Goal: Information Seeking & Learning: Learn about a topic

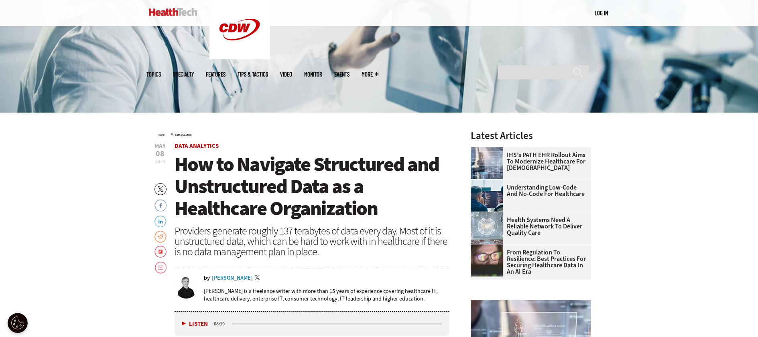
scroll to position [235, 0]
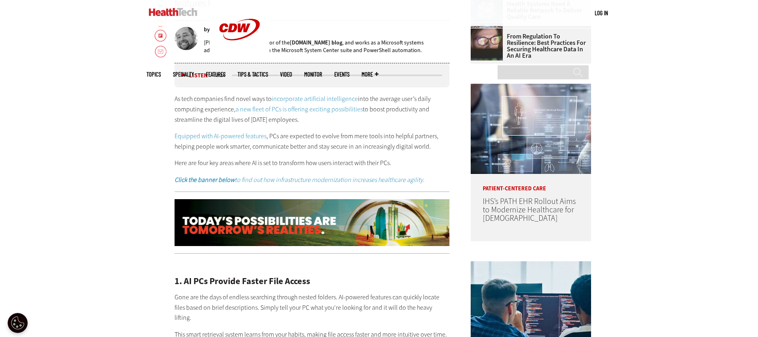
scroll to position [436, 0]
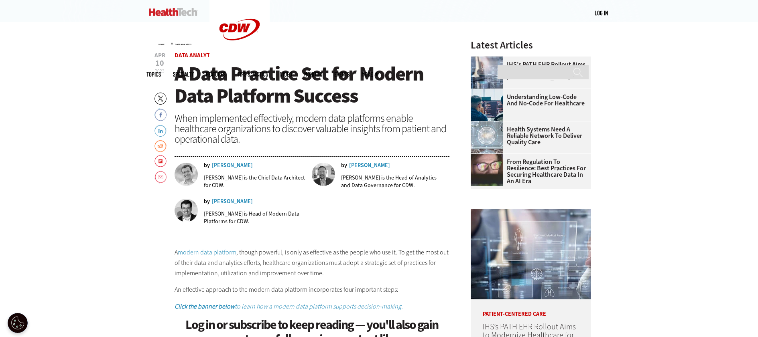
click at [225, 160] on div "by Jesus Diaz Jesus Diaz is the Chief Data Architect for CDW. by Christopher Ma…" at bounding box center [311, 196] width 275 height 77
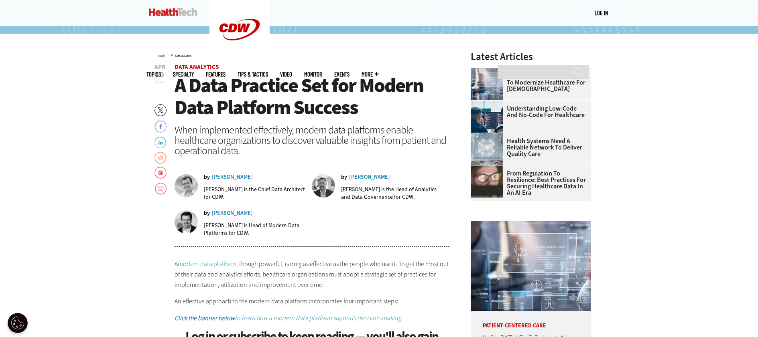
scroll to position [302, 0]
click at [338, 319] on em "to learn how a modern data platform supports decision-making." at bounding box center [319, 318] width 168 height 8
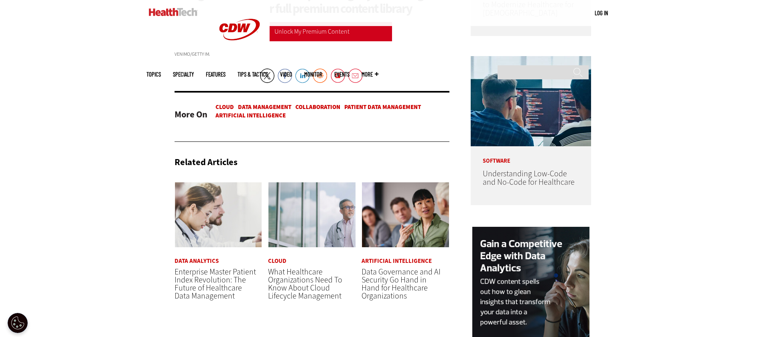
scroll to position [645, 0]
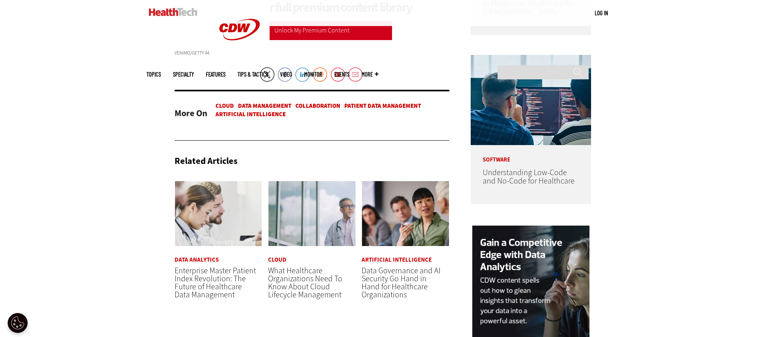
drag, startPoint x: 305, startPoint y: 312, endPoint x: 310, endPoint y: 322, distance: 11.1
click at [305, 300] on span "What Healthcare Organizations Need To Know About Cloud Lifecycle Management" at bounding box center [305, 282] width 74 height 35
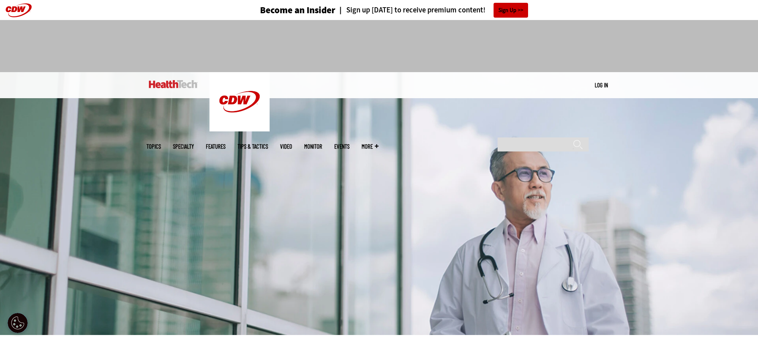
click at [161, 144] on span "Topics" at bounding box center [153, 147] width 14 height 6
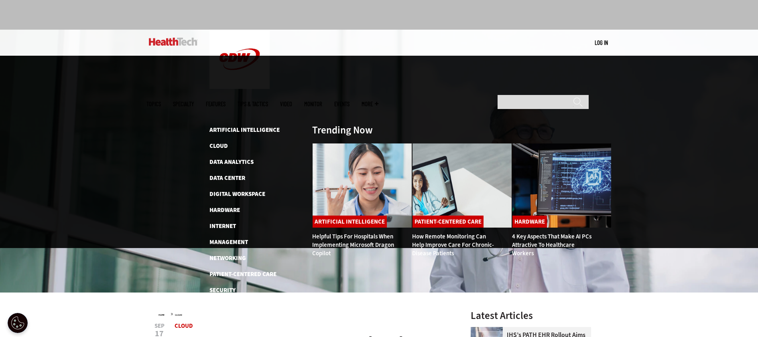
scroll to position [43, 0]
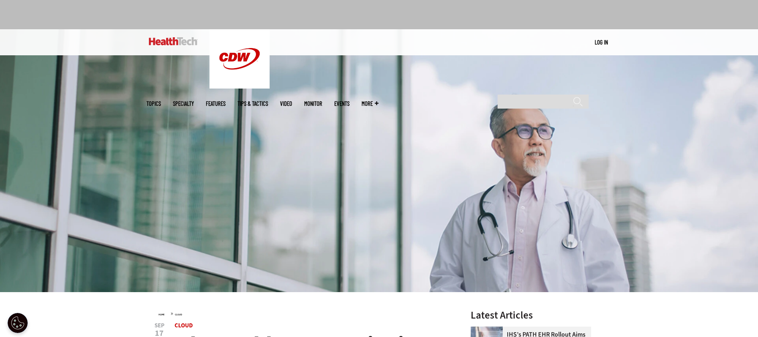
click at [194, 101] on span "Specialty" at bounding box center [183, 104] width 21 height 6
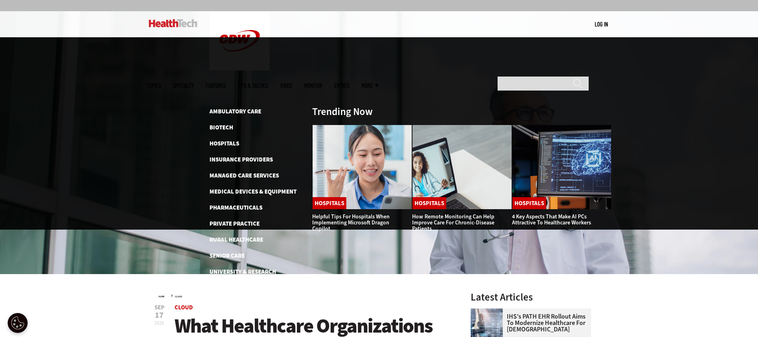
scroll to position [61, 0]
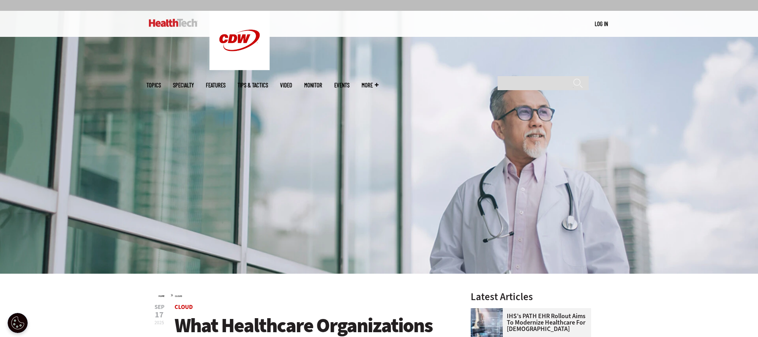
click at [293, 72] on ul "Topics Specialty Features Tips & Tactics Video MonITor Events More Search" at bounding box center [268, 85] width 244 height 26
click at [225, 82] on link "Features" at bounding box center [216, 85] width 20 height 6
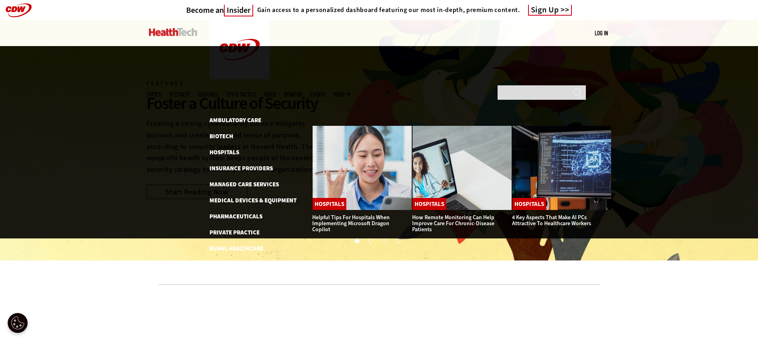
drag, startPoint x: 246, startPoint y: 35, endPoint x: 236, endPoint y: 34, distance: 10.2
click at [190, 91] on span "Specialty" at bounding box center [179, 94] width 21 height 6
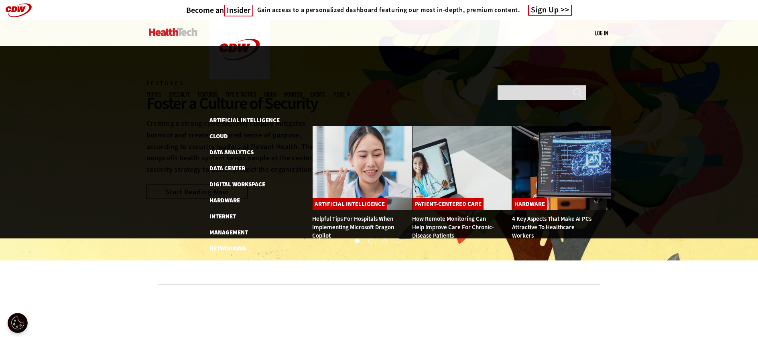
click at [161, 91] on span "Topics" at bounding box center [153, 94] width 14 height 6
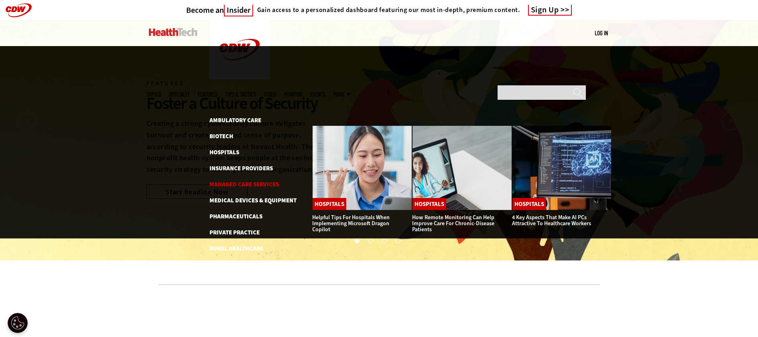
click at [230, 180] on link "Managed Care Services" at bounding box center [243, 184] width 69 height 8
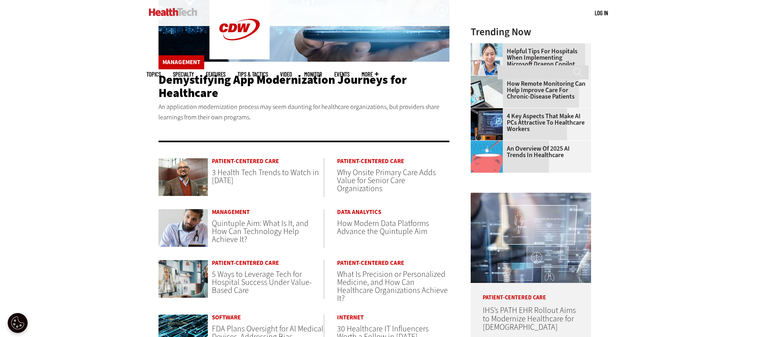
scroll to position [229, 0]
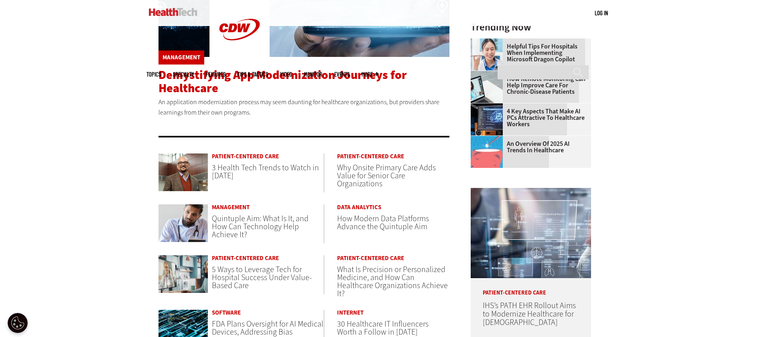
click at [247, 83] on span "Demystifying App Modernization Journeys for Healthcare" at bounding box center [282, 81] width 248 height 29
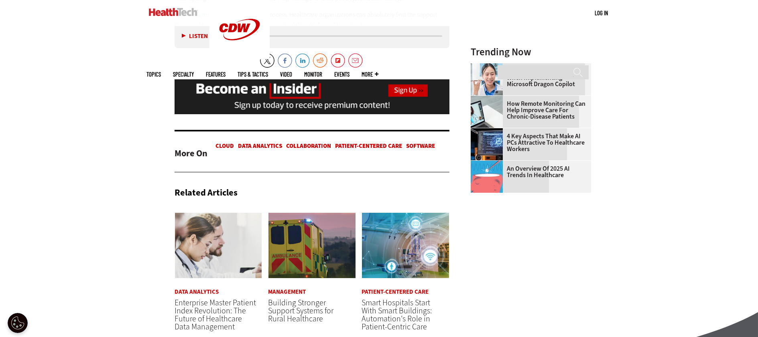
scroll to position [952, 0]
click at [242, 307] on span "Enterprise Master Patient Index Revolution: The Future of Healthcare Data Manag…" at bounding box center [214, 314] width 81 height 35
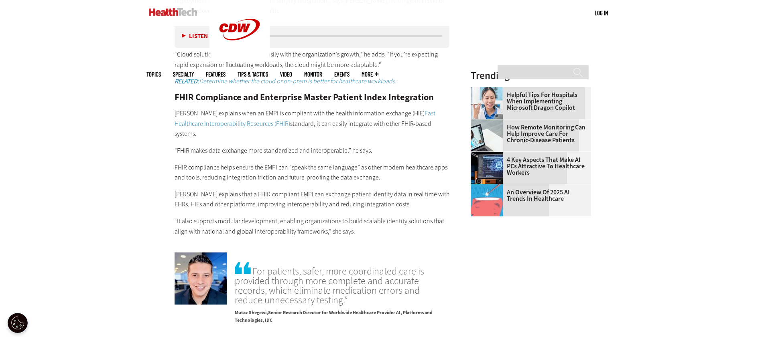
scroll to position [1118, 0]
